Goal: Task Accomplishment & Management: Manage account settings

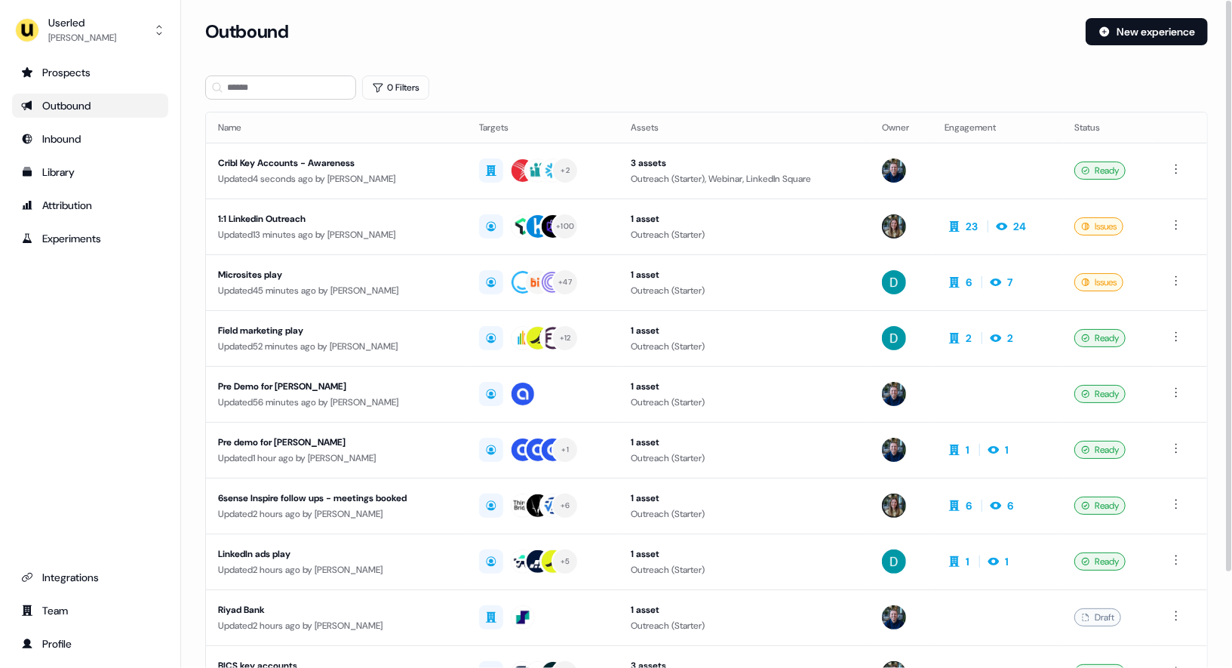
click at [538, 43] on div "Outbound" at bounding box center [639, 31] width 868 height 27
click at [81, 32] on div "[PERSON_NAME]" at bounding box center [82, 37] width 68 height 15
click at [96, 281] on div "Prospects Outbound Inbound Library Attribution Experiments Integrations Team Pr…" at bounding box center [90, 357] width 156 height 595
click at [591, 21] on div "Outbound" at bounding box center [639, 31] width 868 height 27
drag, startPoint x: 53, startPoint y: 424, endPoint x: 94, endPoint y: 377, distance: 62.6
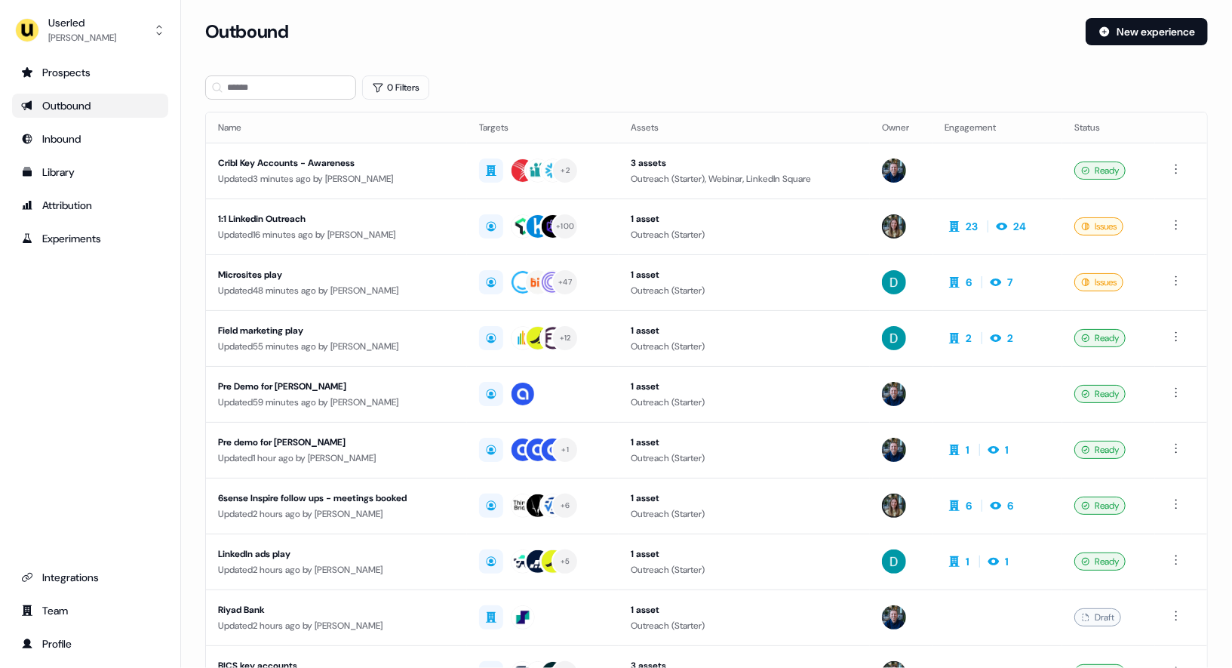
click at [54, 424] on div "Prospects Outbound Inbound Library Attribution Experiments Integrations Team Pr…" at bounding box center [90, 357] width 156 height 595
drag, startPoint x: 85, startPoint y: 356, endPoint x: 84, endPoint y: 323, distance: 33.2
click at [85, 356] on div "Prospects Outbound Inbound Library Attribution Experiments Integrations Team Pr…" at bounding box center [90, 357] width 156 height 595
click at [587, 57] on div "Outbound New experience" at bounding box center [706, 40] width 1003 height 45
click at [607, 42] on div "Outbound" at bounding box center [639, 31] width 868 height 27
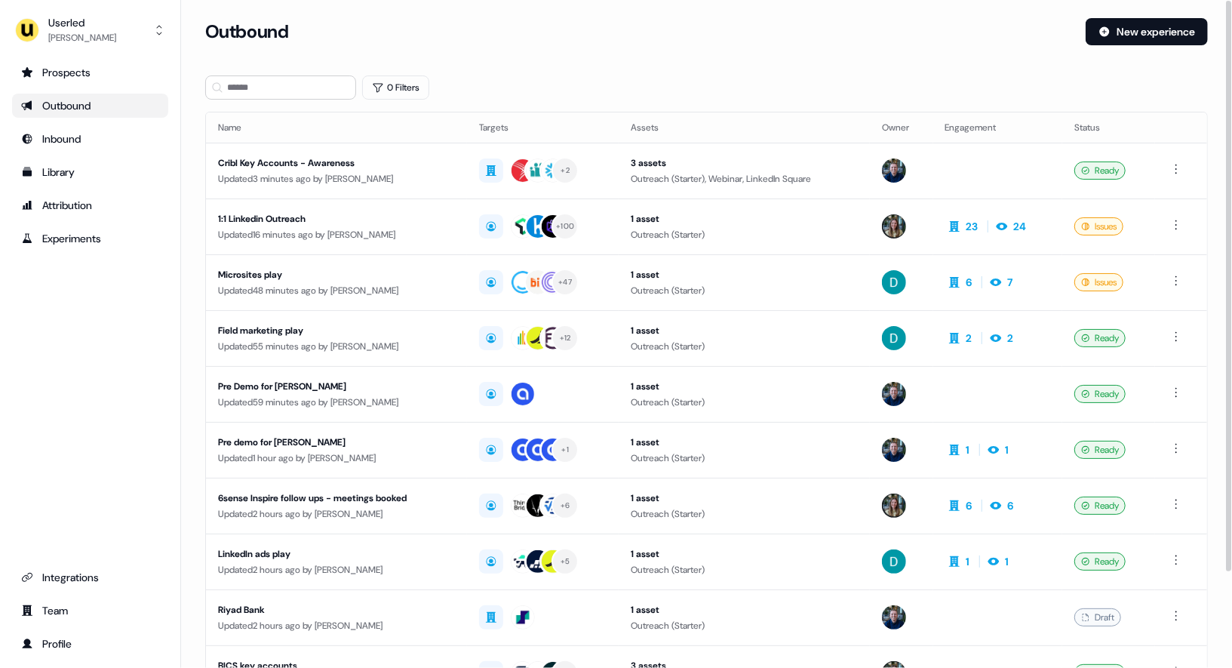
click at [653, 57] on div "Outbound New experience" at bounding box center [706, 40] width 1003 height 45
click at [426, 255] on td "Microsites play Updated 48 minutes ago by David Cruickshank" at bounding box center [336, 282] width 261 height 56
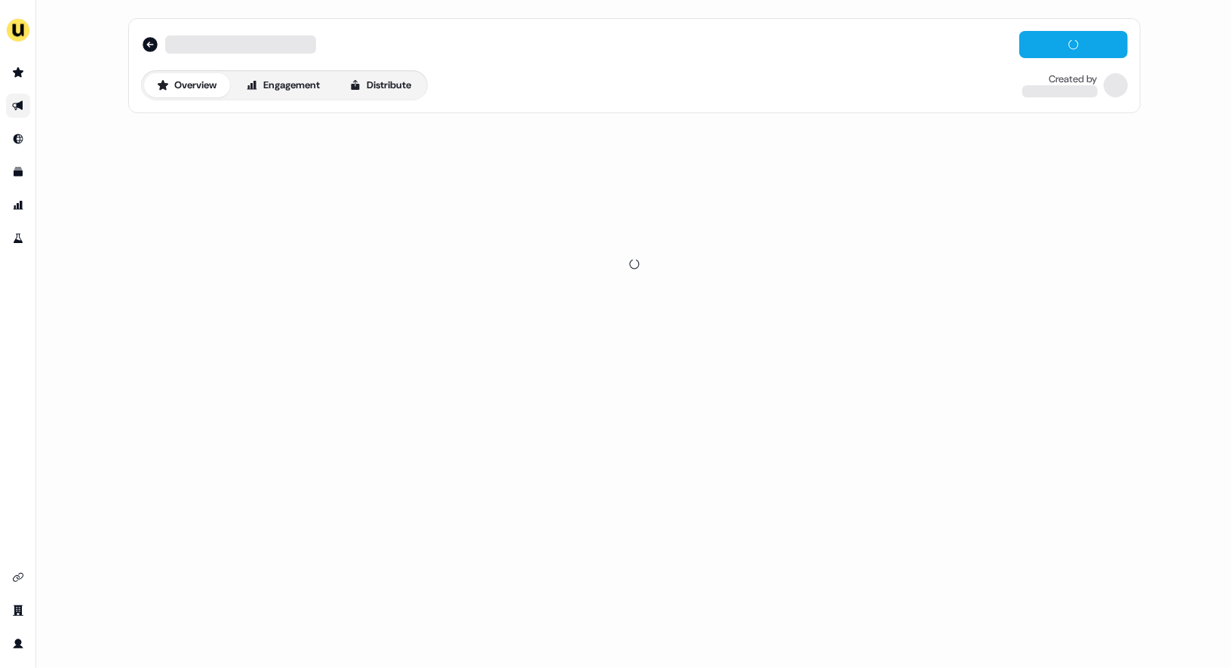
click at [408, 222] on div at bounding box center [634, 264] width 1013 height 290
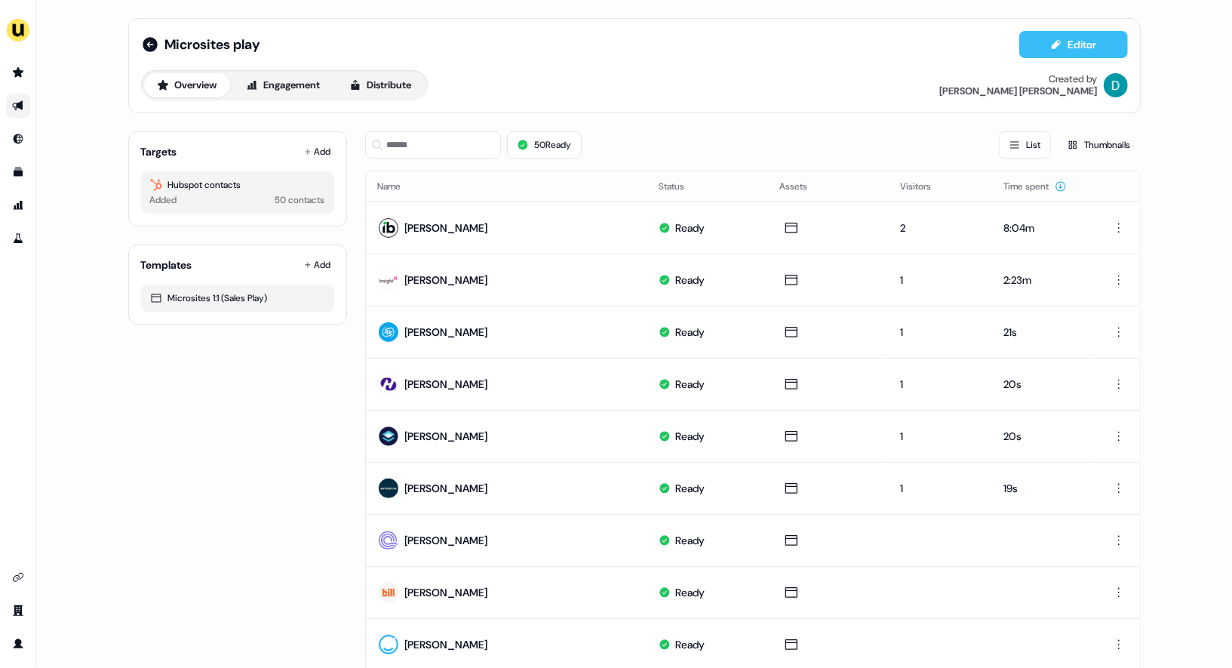
click at [1051, 55] on button "Editor" at bounding box center [1073, 44] width 109 height 27
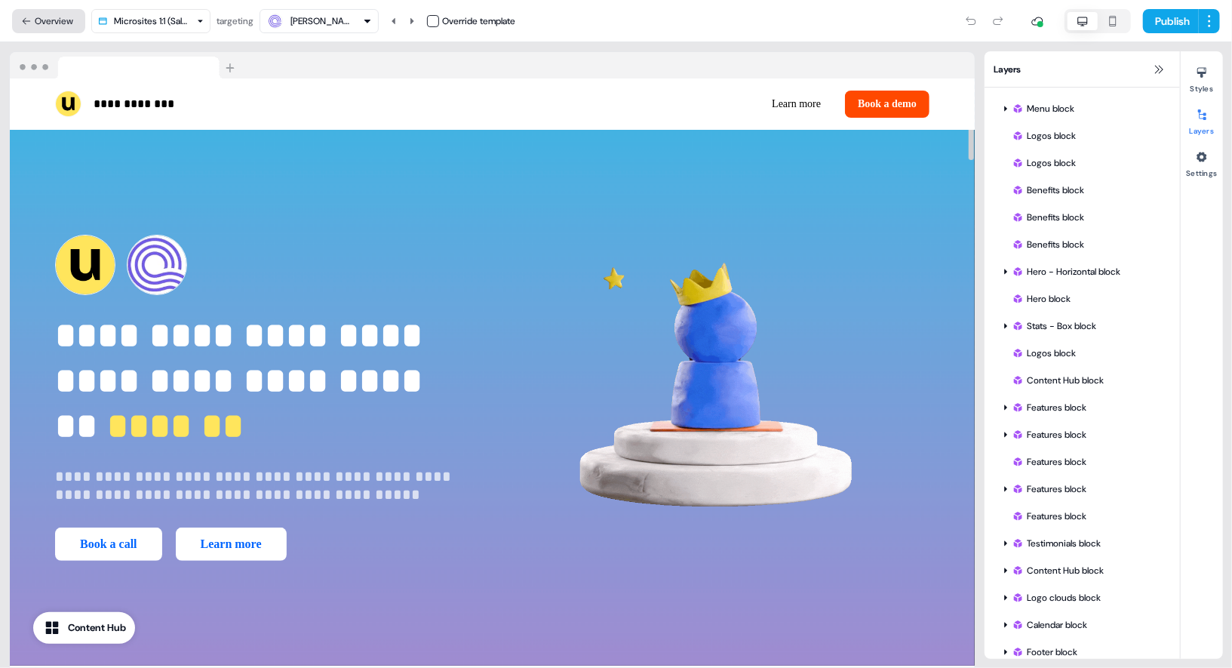
click at [40, 25] on button "Overview" at bounding box center [48, 21] width 73 height 24
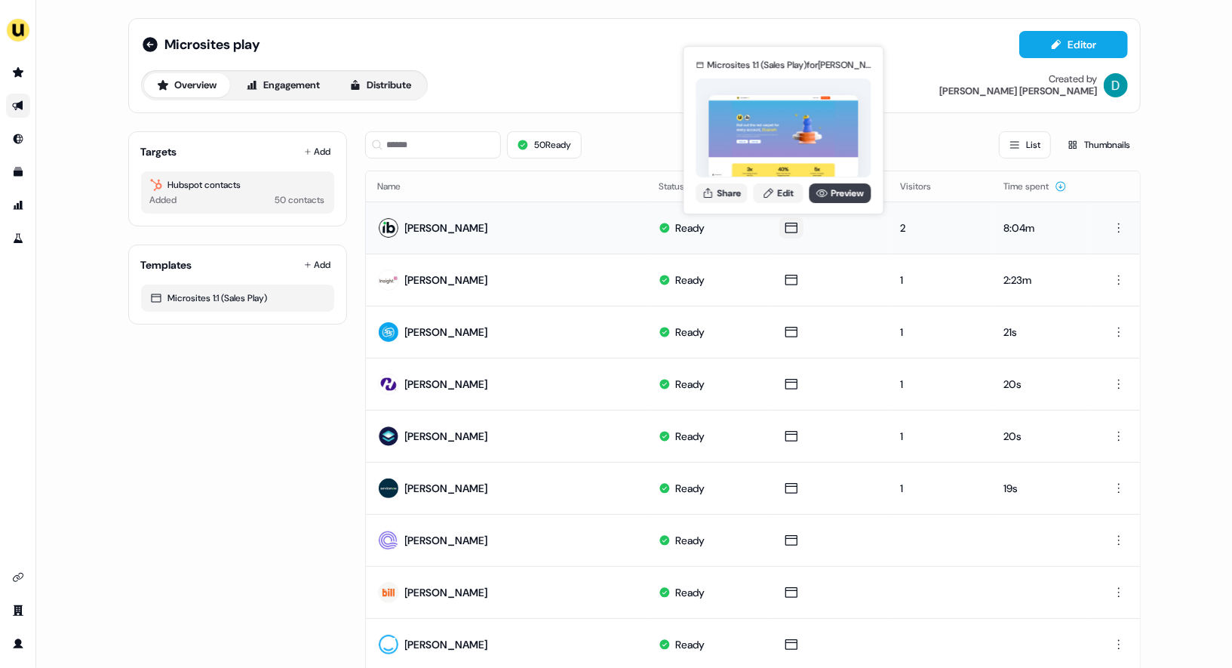
click at [840, 191] on link "Preview" at bounding box center [841, 193] width 62 height 20
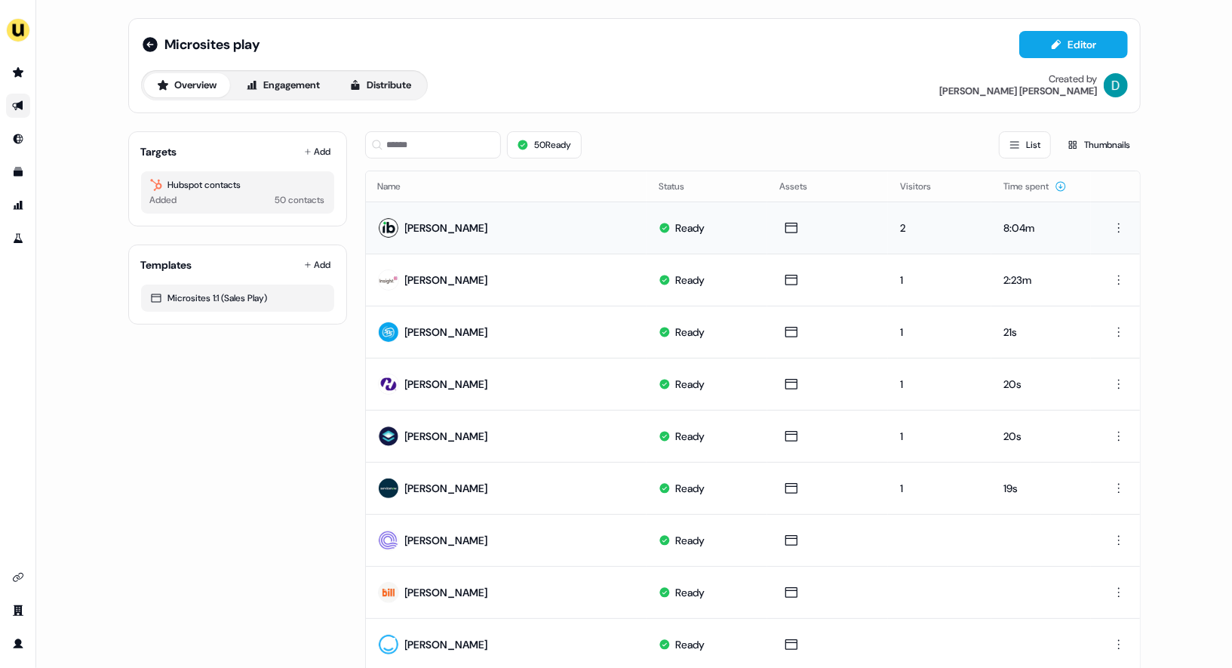
drag, startPoint x: 147, startPoint y: 41, endPoint x: 339, endPoint y: 56, distance: 192.2
click at [147, 41] on icon at bounding box center [150, 44] width 15 height 15
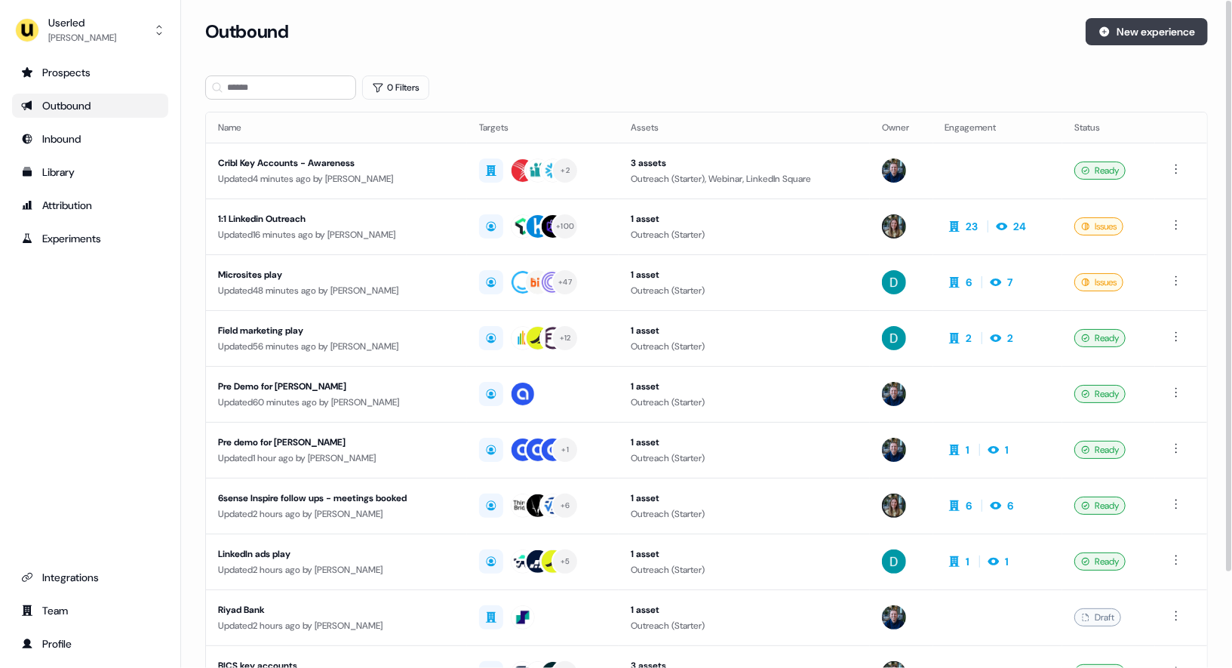
click at [1094, 38] on button "New experience" at bounding box center [1147, 31] width 122 height 27
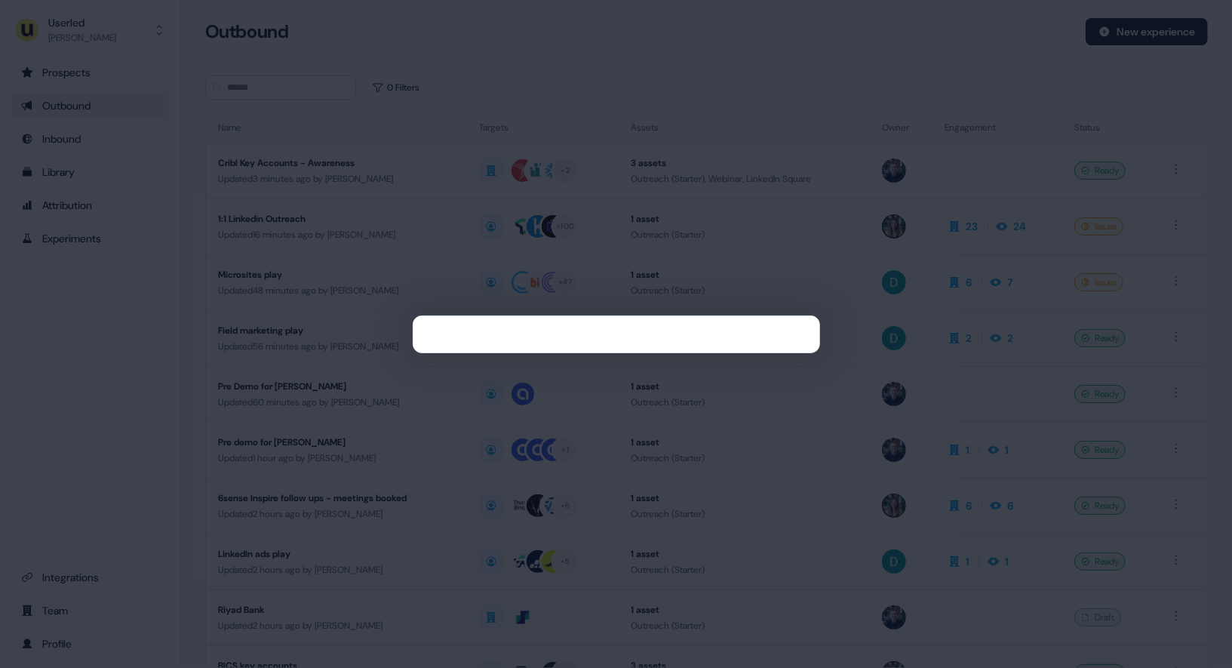
drag, startPoint x: 468, startPoint y: 136, endPoint x: 106, endPoint y: 149, distance: 361.6
click at [460, 137] on div at bounding box center [616, 334] width 1232 height 668
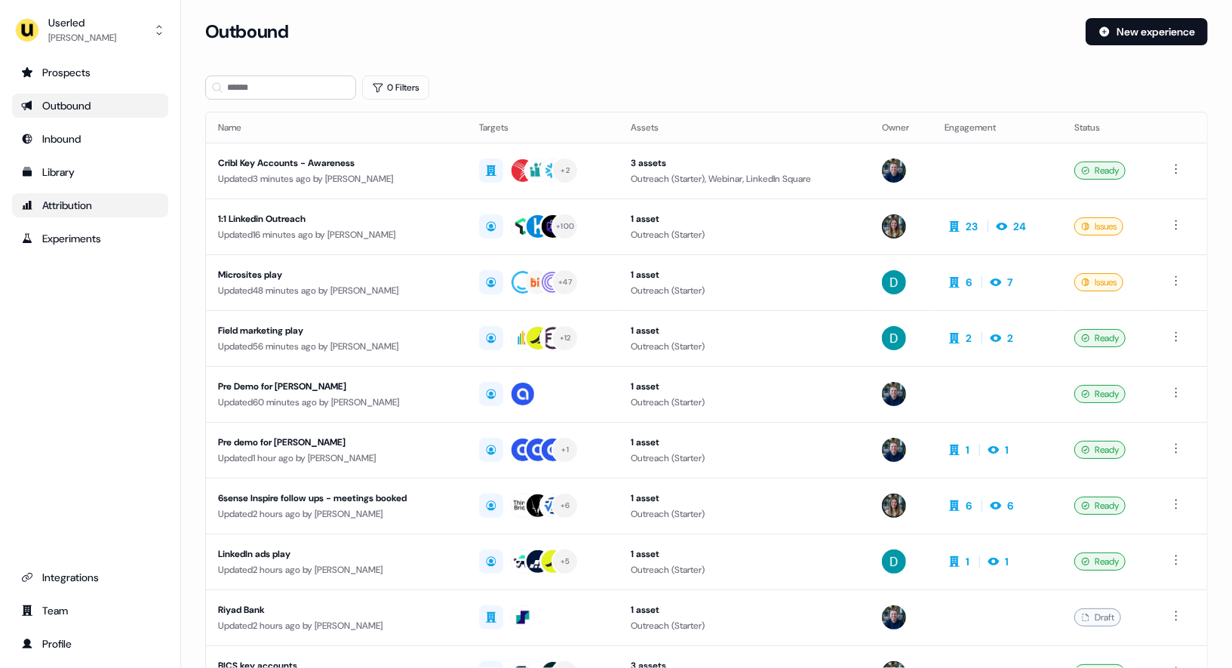
click at [73, 216] on link "Attribution" at bounding box center [90, 205] width 156 height 24
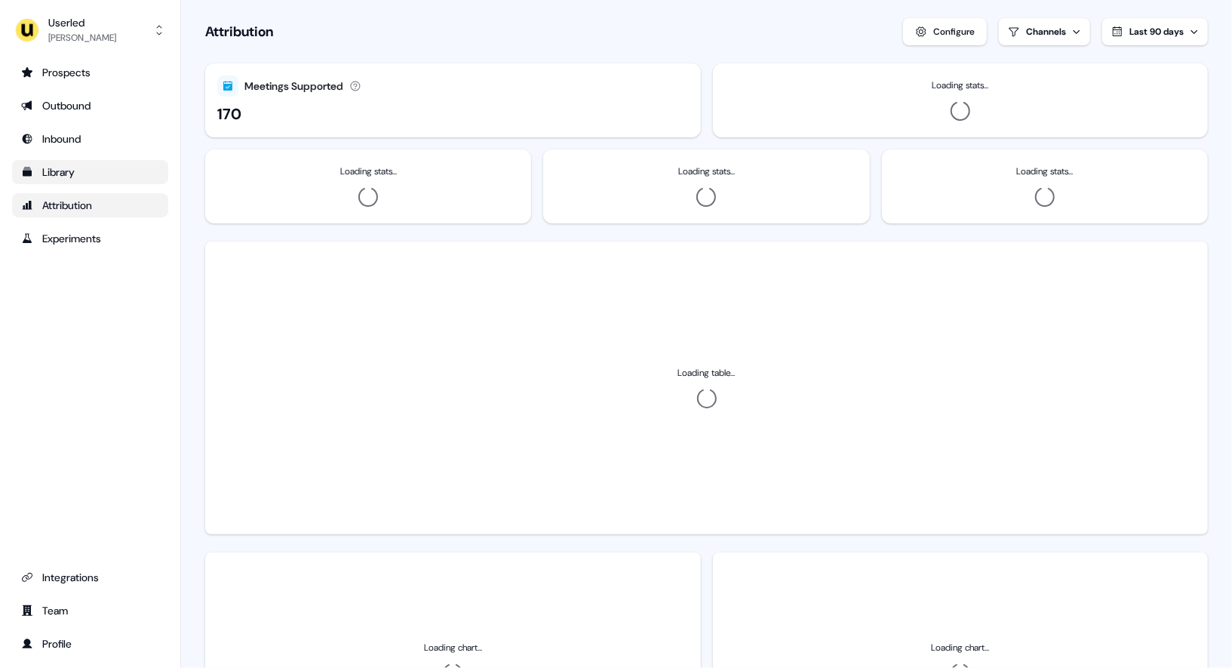
click at [66, 174] on div "Library" at bounding box center [90, 171] width 138 height 15
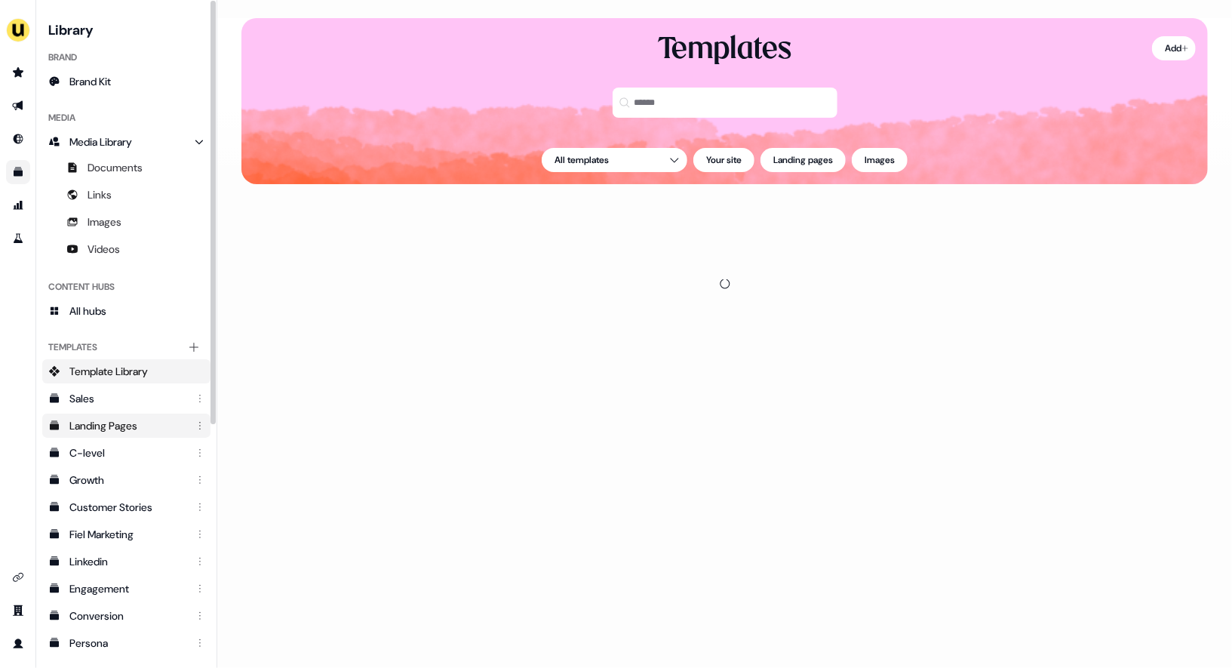
click at [116, 419] on div "Landing Pages" at bounding box center [127, 425] width 117 height 15
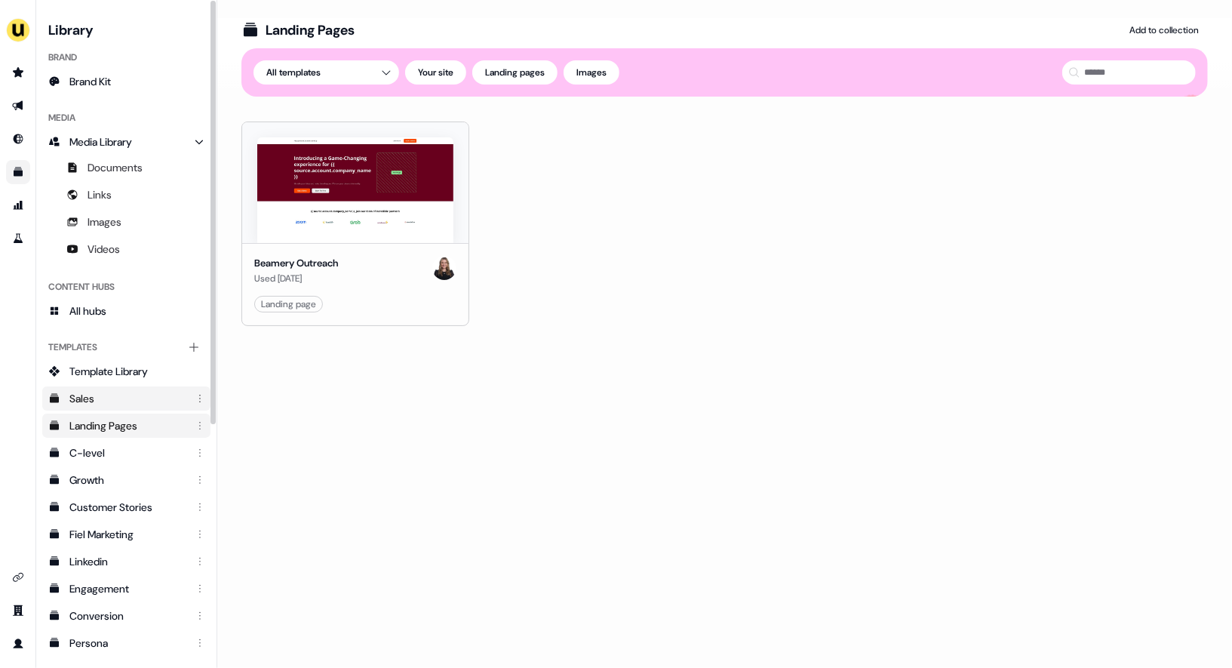
click at [83, 395] on div "Sales" at bounding box center [127, 398] width 117 height 15
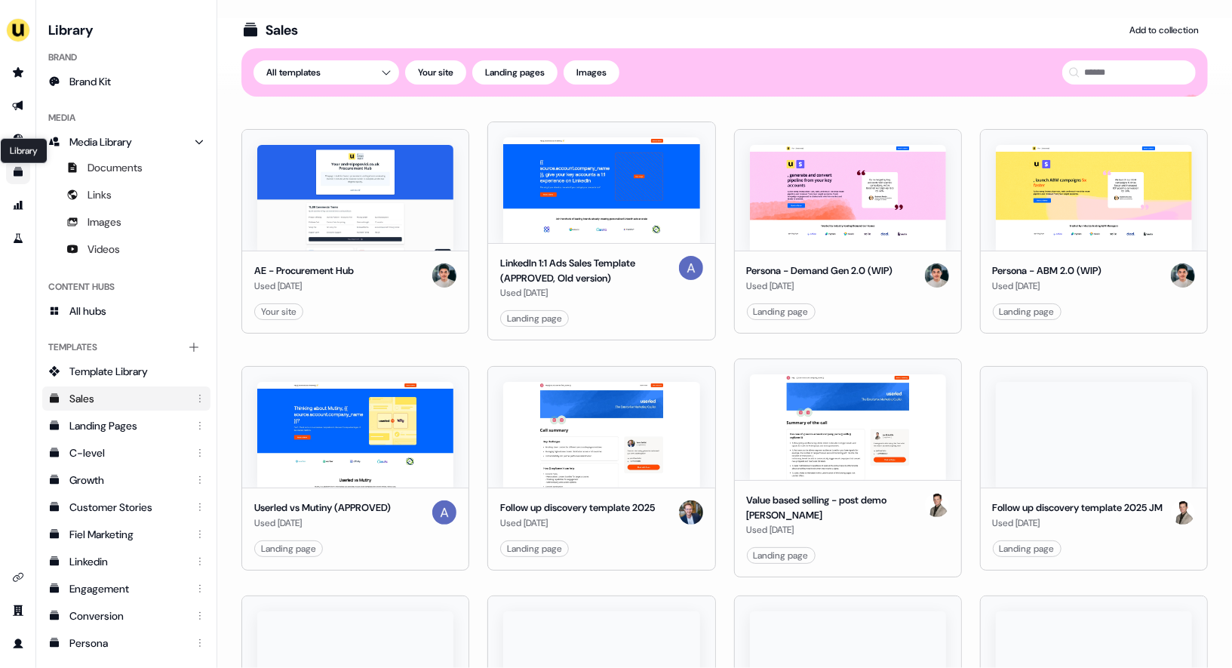
drag, startPoint x: 18, startPoint y: 168, endPoint x: 31, endPoint y: 180, distance: 17.6
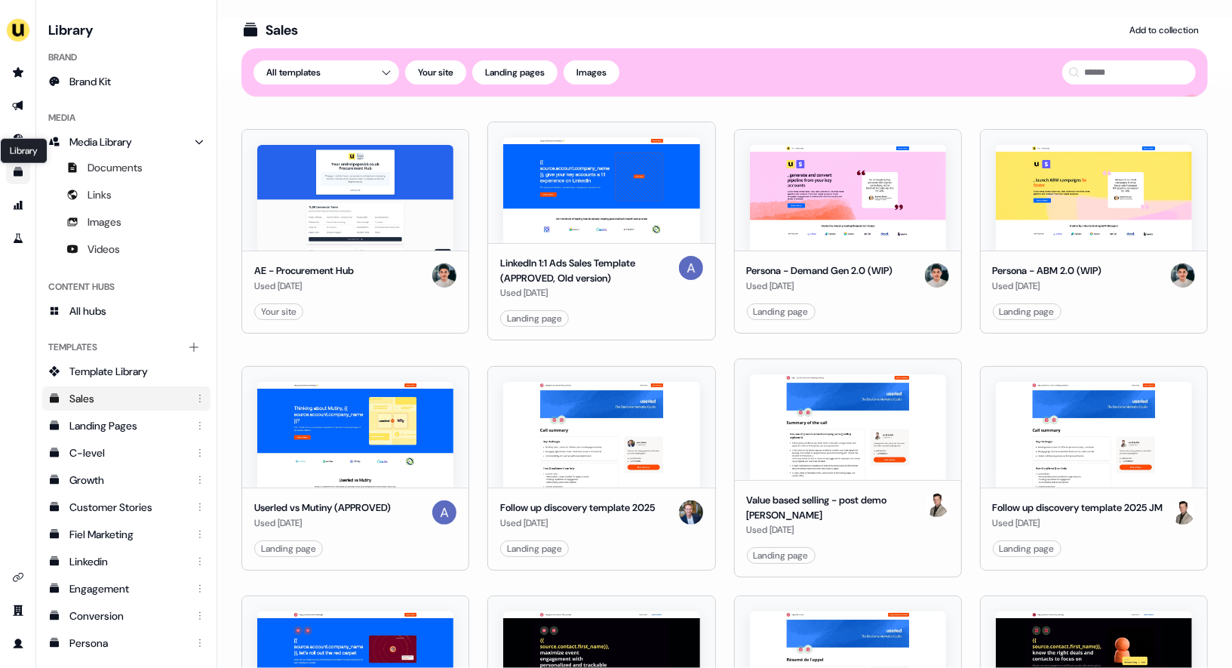
click at [18, 168] on icon "Go to templates" at bounding box center [18, 172] width 9 height 9
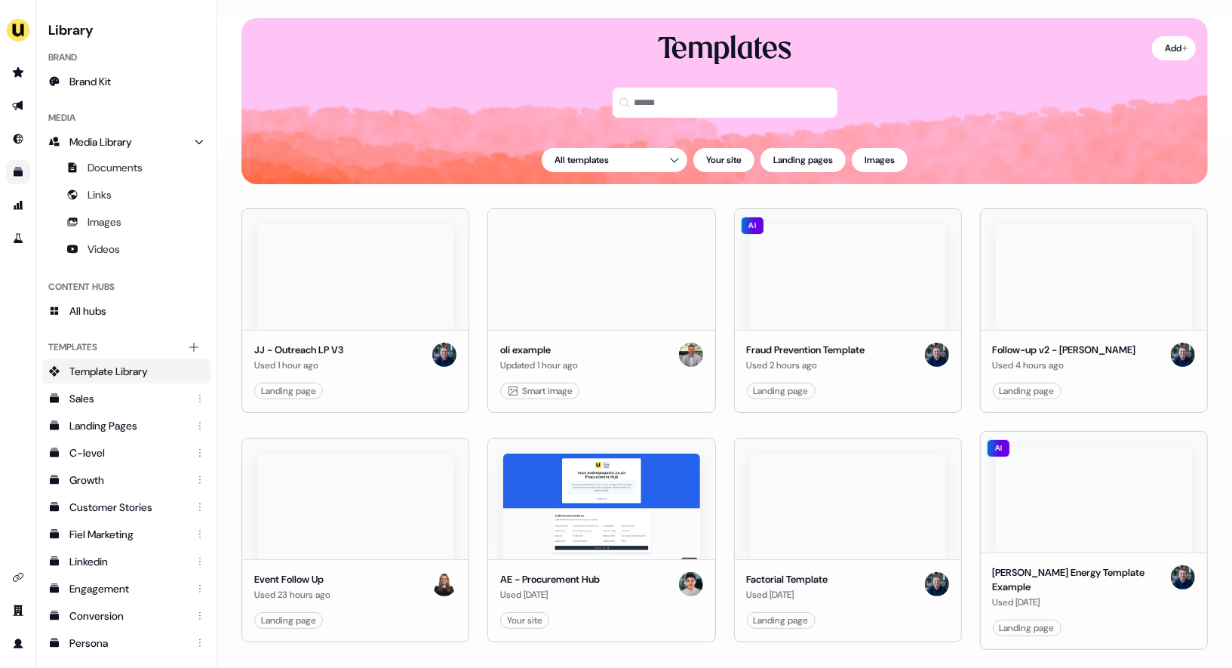
click at [686, 392] on html "For the best experience switch devices to a bigger screen. Go to Userled.io Lib…" at bounding box center [616, 334] width 1232 height 668
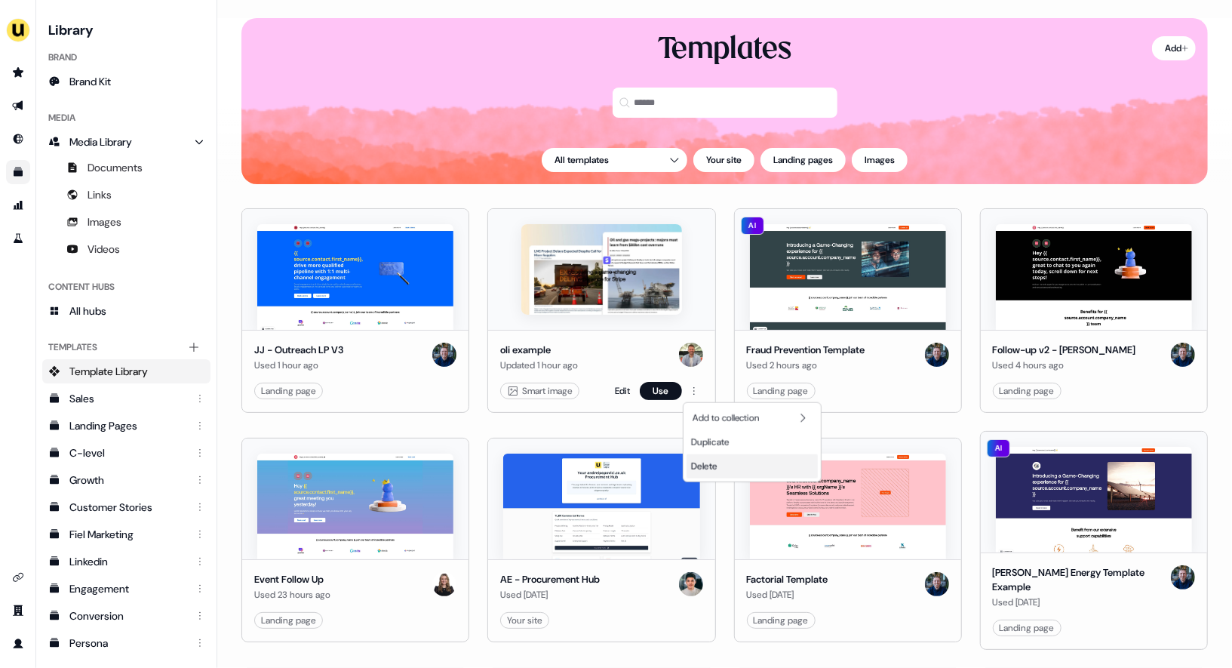
click at [727, 468] on div "Delete" at bounding box center [752, 466] width 131 height 24
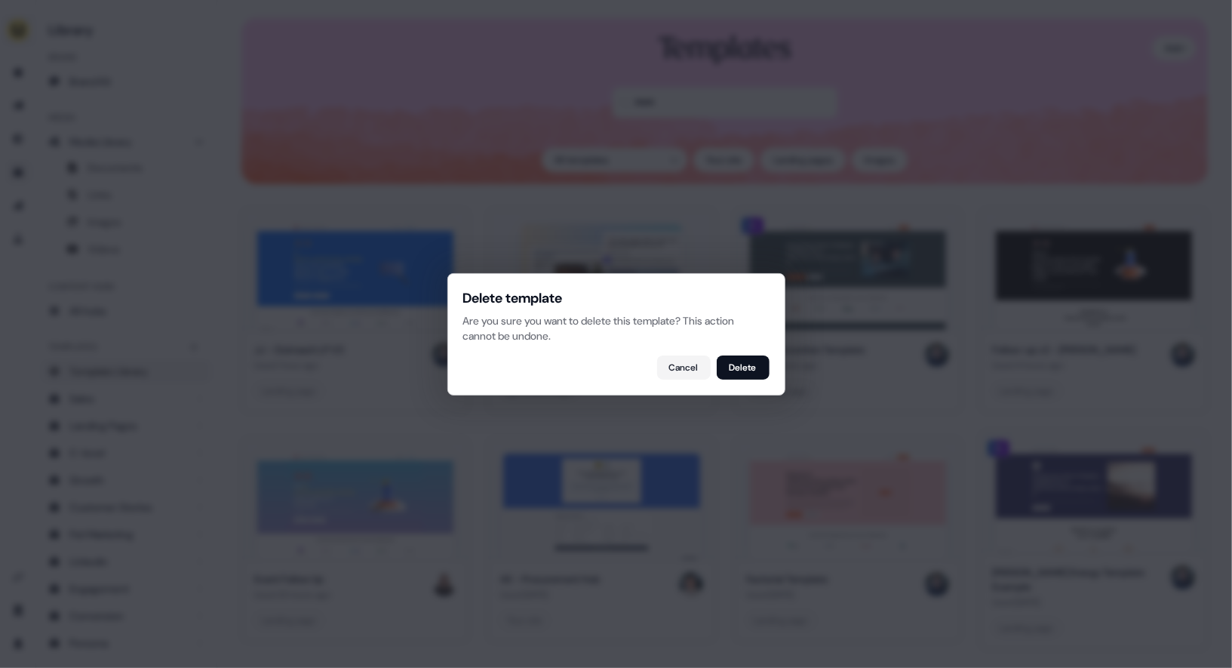
drag, startPoint x: 752, startPoint y: 371, endPoint x: 20, endPoint y: 25, distance: 809.7
click at [752, 371] on button "Delete" at bounding box center [743, 367] width 53 height 24
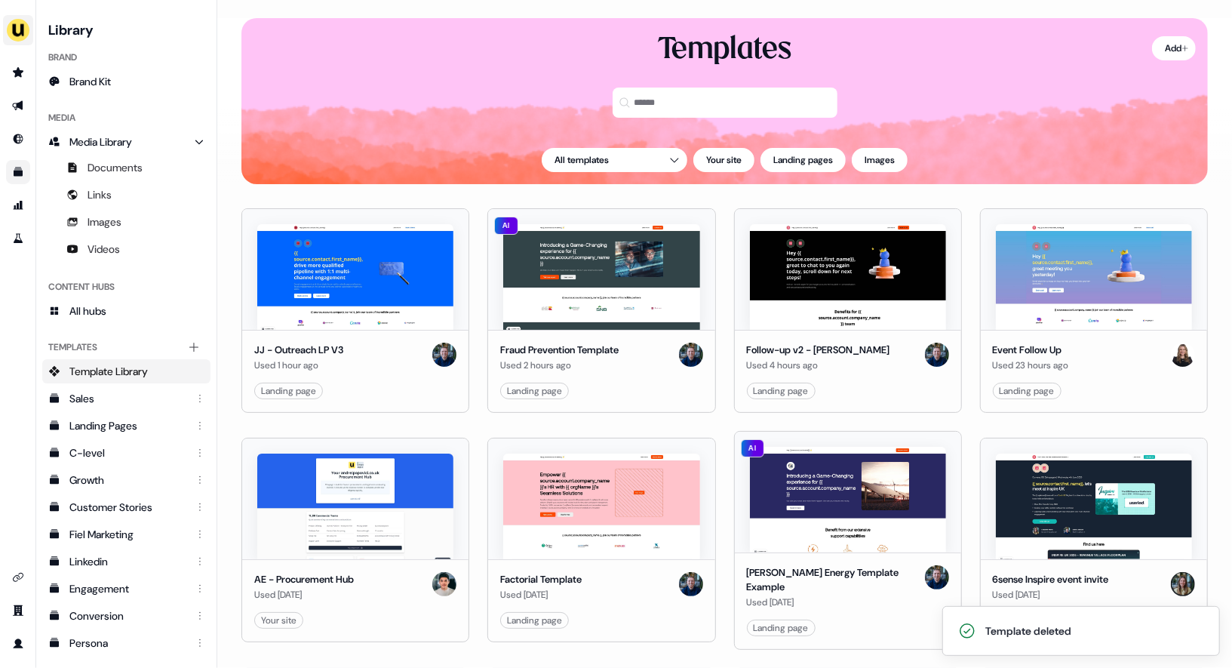
click at [20, 25] on img "side nav menu" at bounding box center [18, 30] width 24 height 24
click at [59, 75] on div "Impersonate (Admin)" at bounding box center [77, 70] width 143 height 27
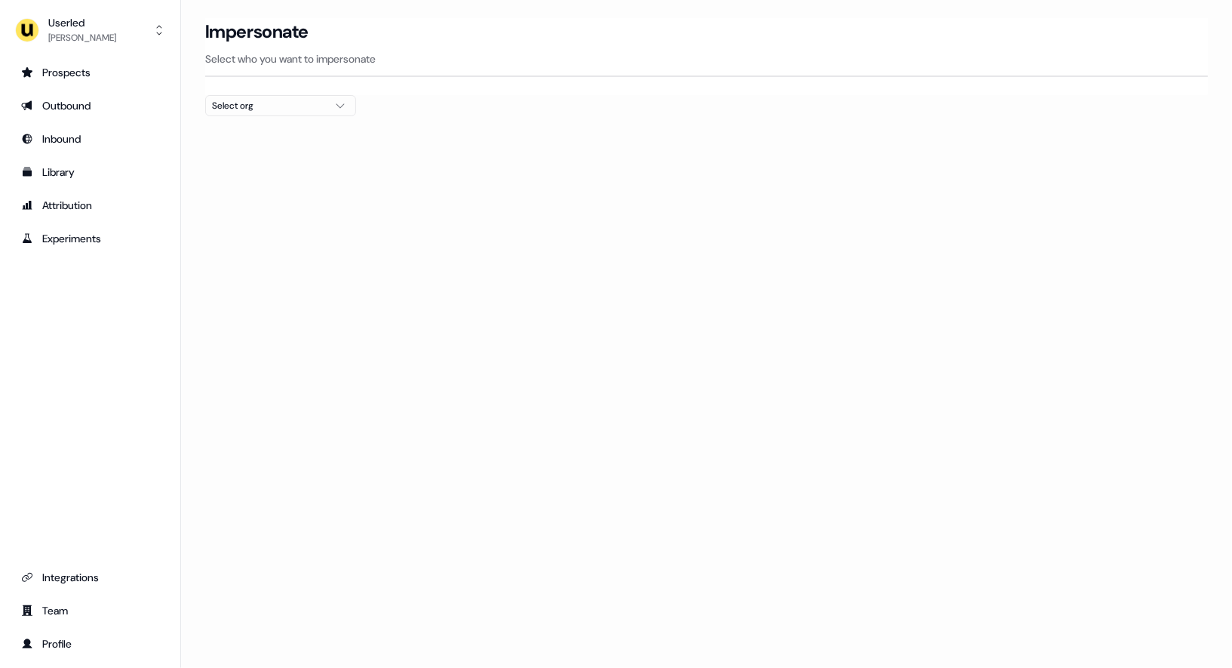
drag, startPoint x: 957, startPoint y: 72, endPoint x: 964, endPoint y: 17, distance: 55.6
click at [956, 72] on div "Impersonate Select who you want to impersonate" at bounding box center [706, 47] width 1003 height 59
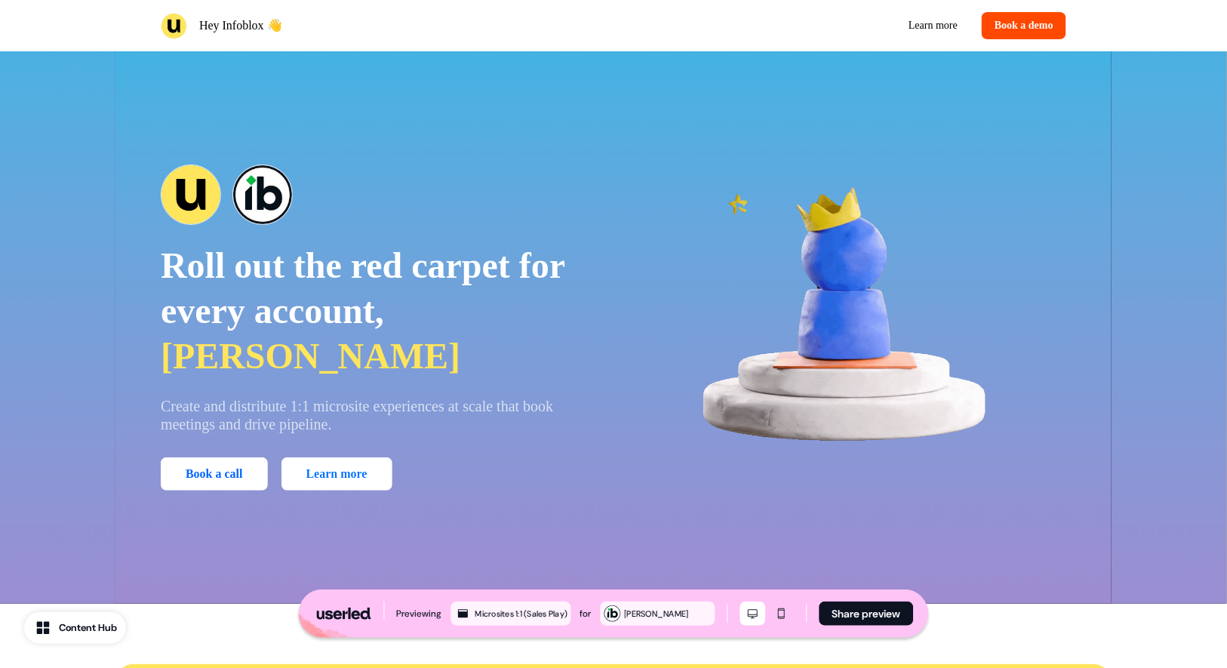
click at [343, 458] on link "Learn more" at bounding box center [336, 473] width 111 height 33
